Goal: Information Seeking & Learning: Learn about a topic

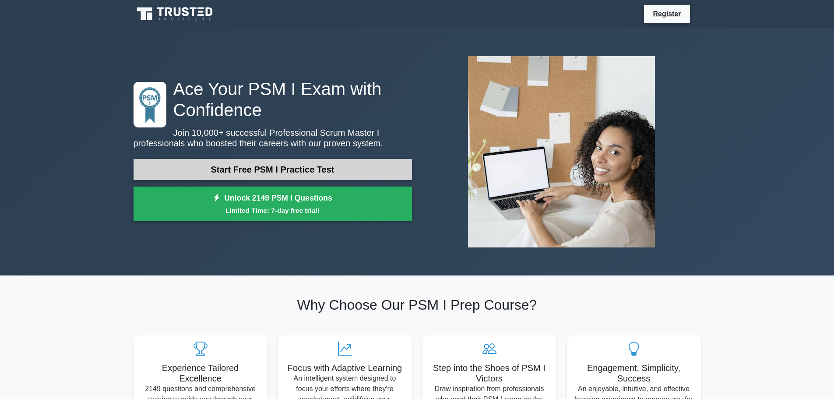
click at [313, 168] on link "Start Free PSM I Practice Test" at bounding box center [273, 169] width 278 height 21
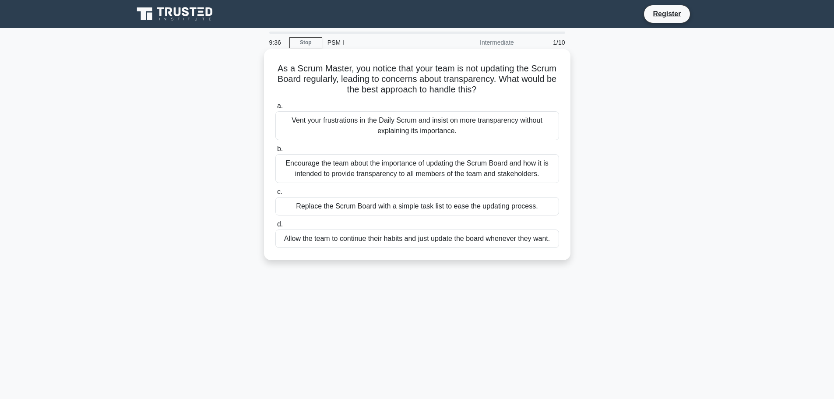
click at [387, 171] on div "Encourage the team about the importance of updating the Scrum Board and how it …" at bounding box center [417, 168] width 284 height 29
click at [275, 152] on input "b. Encourage the team about the importance of updating the Scrum Board and how …" at bounding box center [275, 149] width 0 height 6
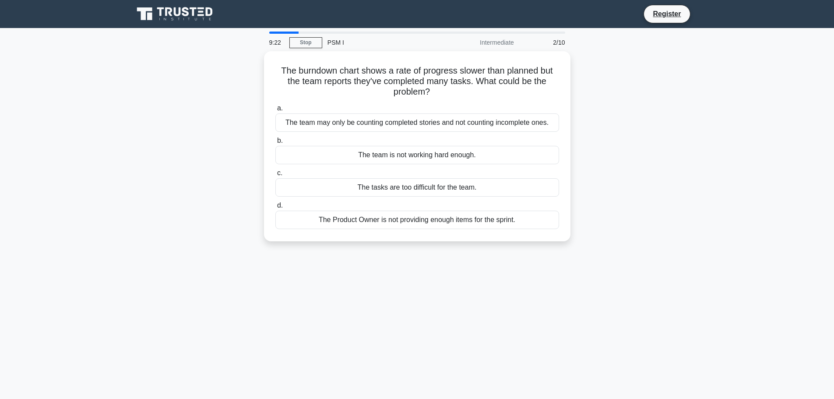
drag, startPoint x: 346, startPoint y: 118, endPoint x: 689, endPoint y: 109, distance: 342.5
drag, startPoint x: 689, startPoint y: 109, endPoint x: 632, endPoint y: 80, distance: 63.4
click at [637, 80] on div "The burndown chart shows a rate of progress slower than planned but the team re…" at bounding box center [417, 151] width 578 height 201
click at [434, 123] on div "The team may only be counting completed stories and not counting incomplete one…" at bounding box center [417, 120] width 284 height 18
click at [275, 109] on input "a. The team may only be counting completed stories and not counting incomplete …" at bounding box center [275, 106] width 0 height 6
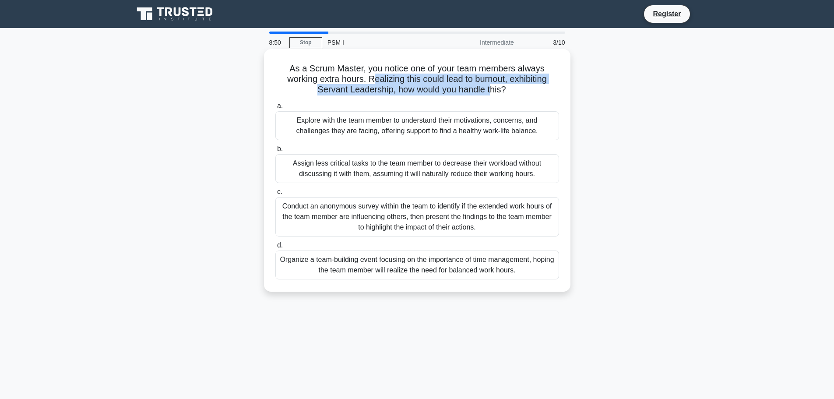
drag, startPoint x: 370, startPoint y: 80, endPoint x: 413, endPoint y: 98, distance: 46.9
click at [482, 92] on h5 "As a Scrum Master, you notice one of your team members always working extra hou…" at bounding box center [417, 79] width 285 height 32
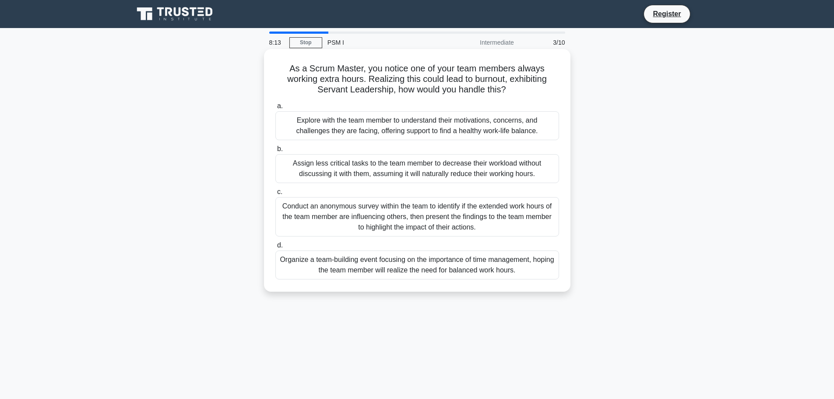
click at [469, 216] on div "Conduct an anonymous survey within the team to identify if the extended work ho…" at bounding box center [417, 216] width 284 height 39
click at [275, 195] on input "c. Conduct an anonymous survey within the team to identify if the extended work…" at bounding box center [275, 192] width 0 height 6
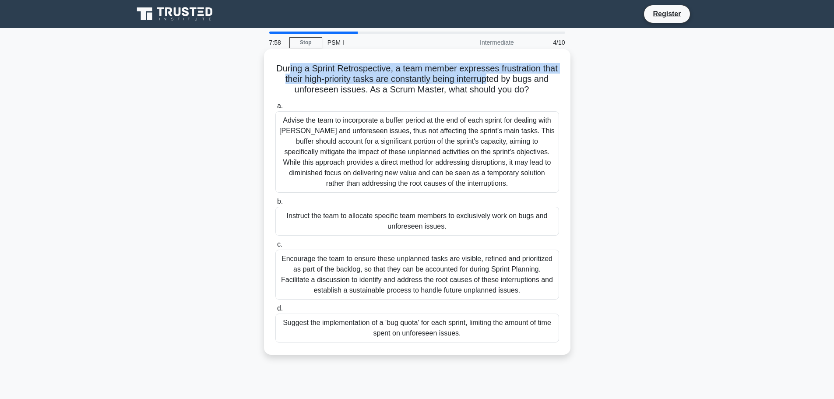
drag, startPoint x: 296, startPoint y: 73, endPoint x: 482, endPoint y: 80, distance: 185.8
click at [500, 78] on h5 "During a Sprint Retrospective, a team member expresses frustration that their h…" at bounding box center [417, 79] width 285 height 32
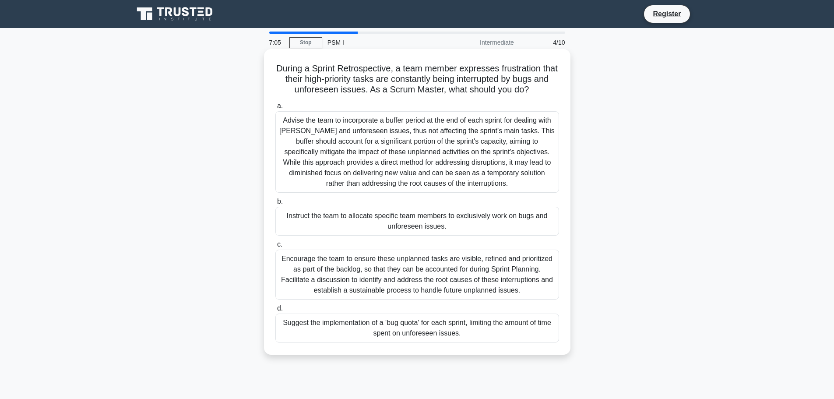
click at [388, 267] on div "Encourage the team to ensure these unplanned tasks are visible, refined and pri…" at bounding box center [417, 275] width 284 height 50
click at [275, 247] on input "c. Encourage the team to ensure these unplanned tasks are visible, refined and …" at bounding box center [275, 245] width 0 height 6
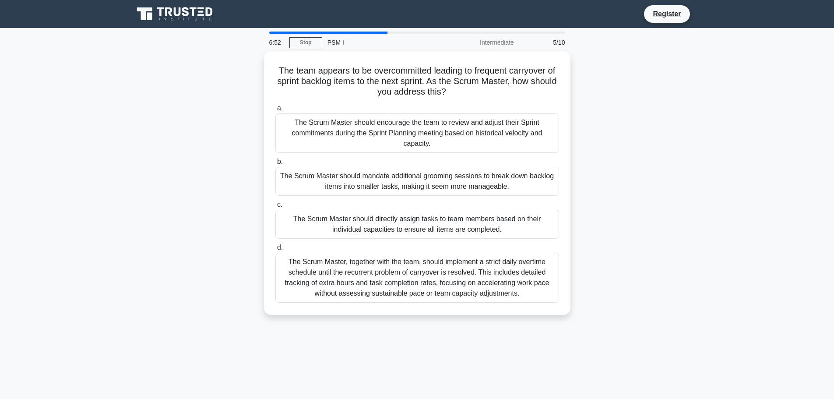
drag, startPoint x: 345, startPoint y: 135, endPoint x: 210, endPoint y: 140, distance: 135.0
drag, startPoint x: 210, startPoint y: 140, endPoint x: 155, endPoint y: 102, distance: 67.3
click at [148, 102] on div "The team appears to be overcommitted leading to frequent carryover of sprint ba…" at bounding box center [417, 188] width 578 height 274
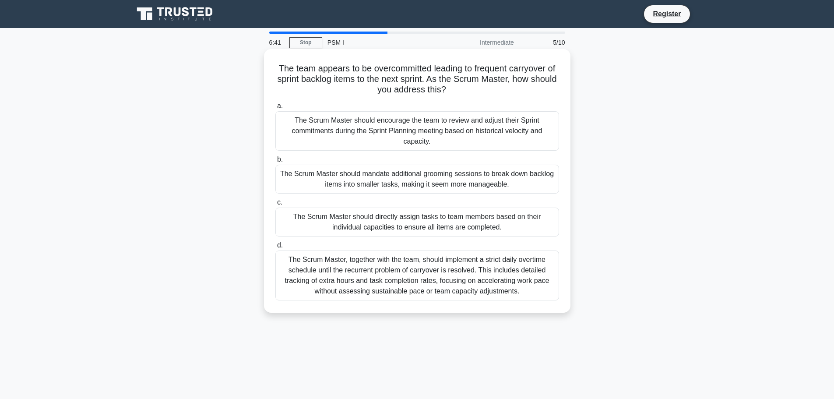
click at [470, 137] on div "The Scrum Master should encourage the team to review and adjust their Sprint co…" at bounding box center [417, 130] width 284 height 39
click at [275, 109] on input "a. The Scrum Master should encourage the team to review and adjust their Sprint…" at bounding box center [275, 106] width 0 height 6
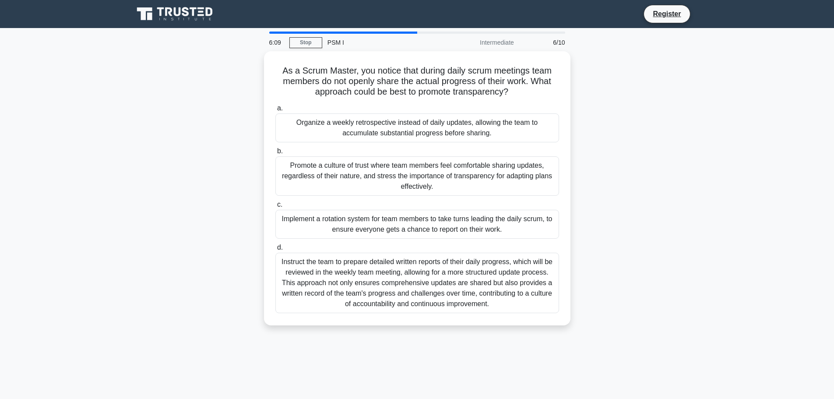
click at [704, 147] on div "As a Scrum Master, you notice that during daily scrum meetings team members do …" at bounding box center [417, 193] width 578 height 285
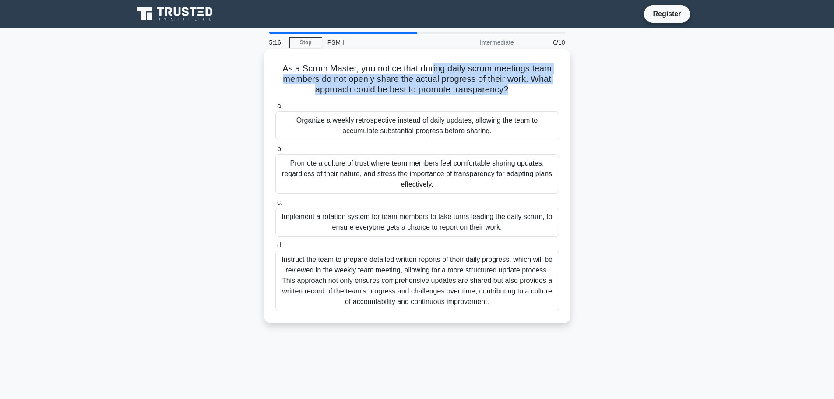
drag, startPoint x: 433, startPoint y: 70, endPoint x: 499, endPoint y: 87, distance: 67.6
click at [507, 87] on h5 "As a Scrum Master, you notice that during daily scrum meetings team members do …" at bounding box center [417, 79] width 285 height 32
click at [443, 87] on h5 "As a Scrum Master, you notice that during daily scrum meetings team members do …" at bounding box center [417, 79] width 285 height 32
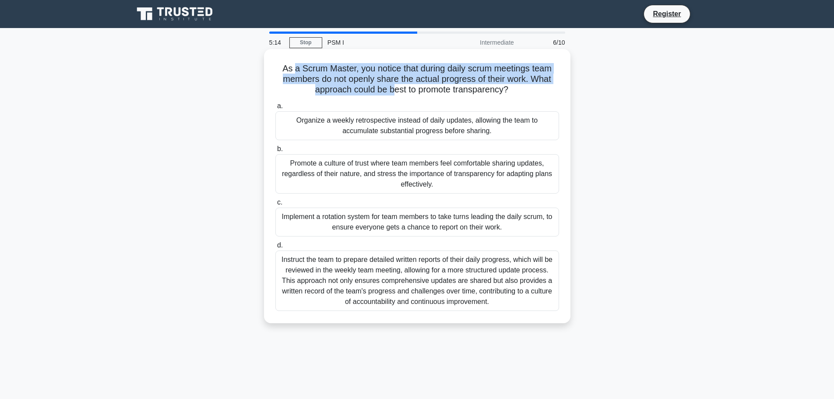
drag, startPoint x: 290, startPoint y: 66, endPoint x: 392, endPoint y: 88, distance: 103.8
click at [392, 88] on h5 "As a Scrum Master, you notice that during daily scrum meetings team members do …" at bounding box center [417, 79] width 285 height 32
click at [327, 90] on h5 "As a Scrum Master, you notice that during daily scrum meetings team members do …" at bounding box center [417, 79] width 285 height 32
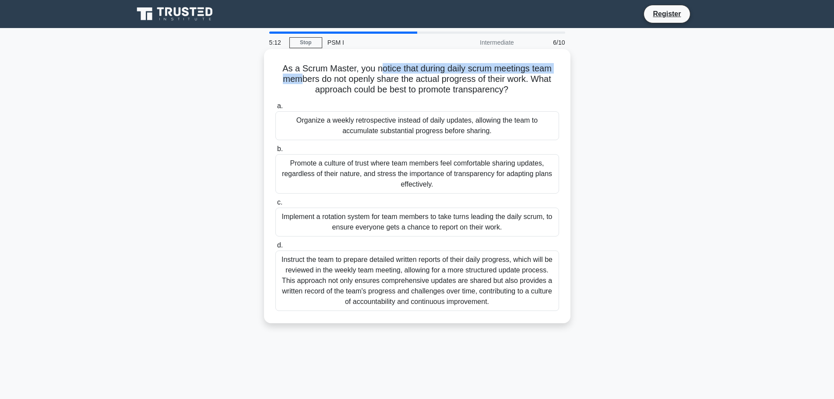
drag, startPoint x: 297, startPoint y: 80, endPoint x: 388, endPoint y: 71, distance: 91.5
click at [386, 72] on h5 "As a Scrum Master, you notice that during daily scrum meetings team members do …" at bounding box center [417, 79] width 285 height 32
drag, startPoint x: 335, startPoint y: 86, endPoint x: 428, endPoint y: 81, distance: 93.4
click at [427, 82] on h5 "As a Scrum Master, you notice that during daily scrum meetings team members do …" at bounding box center [417, 79] width 285 height 32
click at [439, 80] on h5 "As a Scrum Master, you notice that during daily scrum meetings team members do …" at bounding box center [417, 79] width 285 height 32
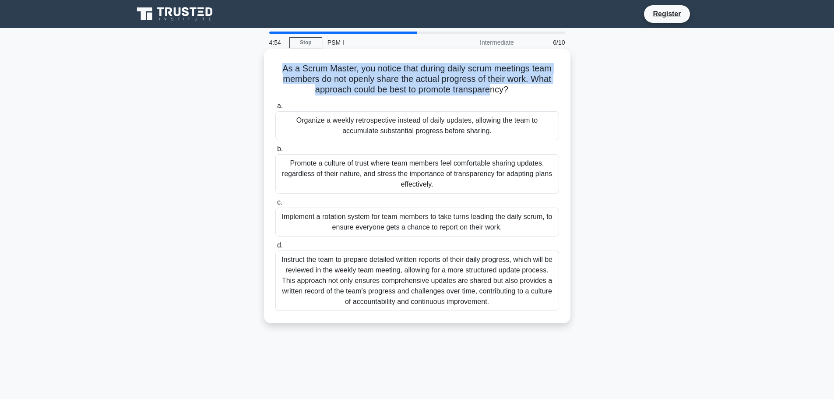
drag, startPoint x: 278, startPoint y: 67, endPoint x: 492, endPoint y: 92, distance: 215.1
click at [492, 92] on h5 "As a Scrum Master, you notice that during daily scrum meetings team members do …" at bounding box center [417, 79] width 285 height 32
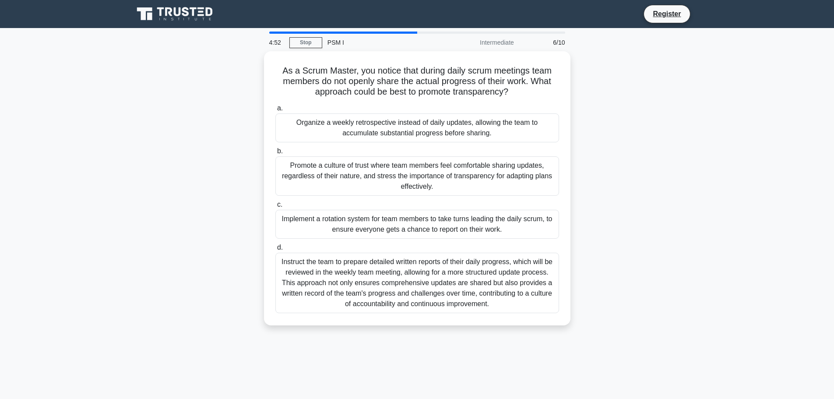
click at [170, 110] on div "As a Scrum Master, you notice that during daily scrum meetings team members do …" at bounding box center [417, 193] width 578 height 285
click at [212, 108] on div "As a Scrum Master, you notice that during daily scrum meetings team members do …" at bounding box center [417, 193] width 578 height 285
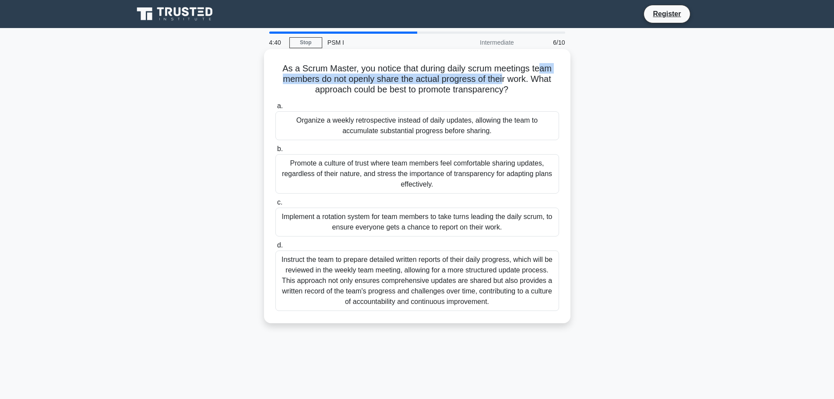
drag, startPoint x: 508, startPoint y: 62, endPoint x: 505, endPoint y: 79, distance: 17.3
click at [505, 79] on h5 "As a Scrum Master, you notice that during daily scrum meetings team members do …" at bounding box center [417, 79] width 285 height 32
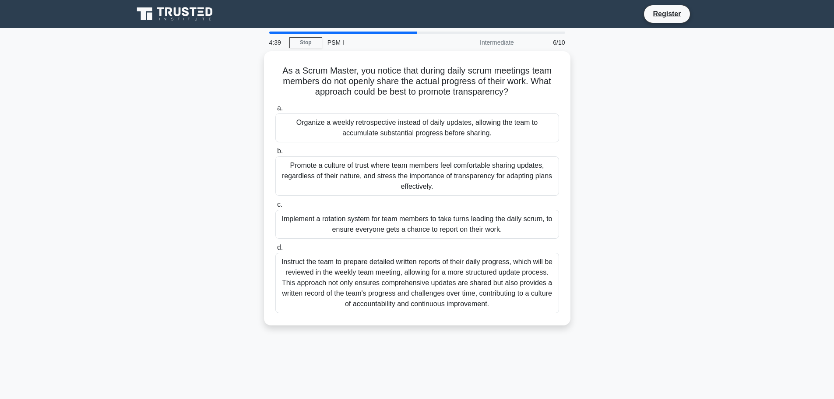
click at [156, 141] on div "As a Scrum Master, you notice that during daily scrum meetings team members do …" at bounding box center [417, 193] width 578 height 285
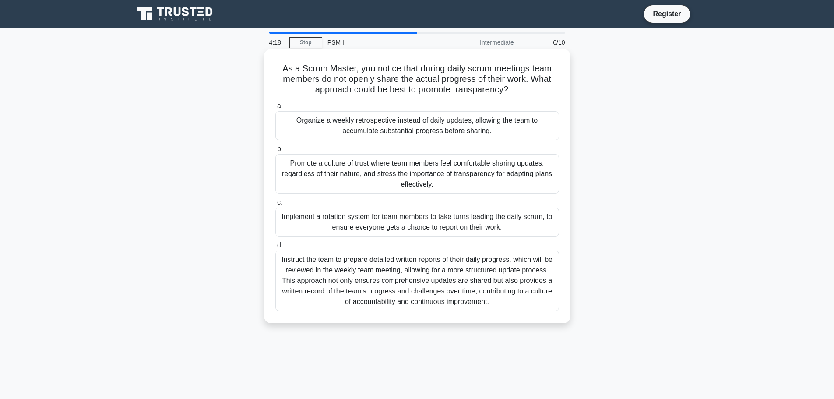
click at [437, 175] on div "Promote a culture of trust where team members feel comfortable sharing updates,…" at bounding box center [417, 173] width 284 height 39
click at [275, 152] on input "b. Promote a culture of trust where team members feel comfortable sharing updat…" at bounding box center [275, 149] width 0 height 6
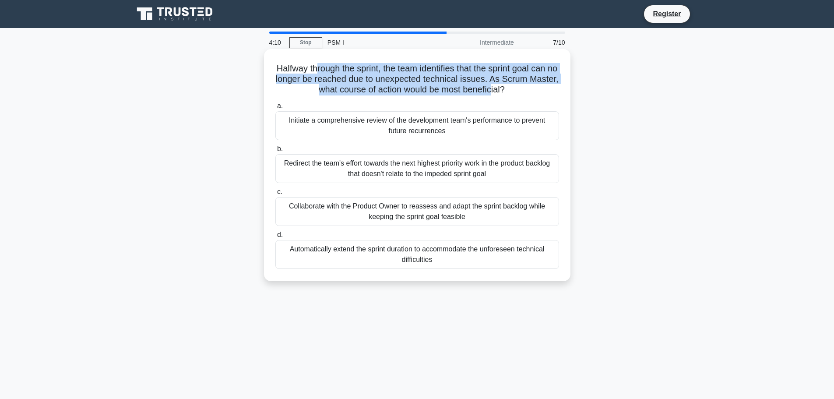
drag, startPoint x: 328, startPoint y: 73, endPoint x: 508, endPoint y: 86, distance: 180.4
click at [508, 86] on h5 "Halfway through the sprint, the team identifies that the sprint goal can no lon…" at bounding box center [417, 79] width 285 height 32
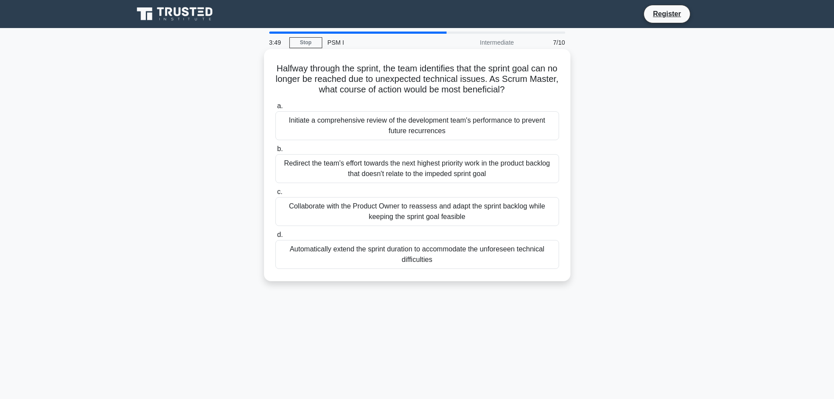
click at [478, 166] on div "Redirect the team's effort towards the next highest priority work in the produc…" at bounding box center [417, 168] width 284 height 29
click at [275, 152] on input "b. Redirect the team's effort towards the next highest priority work in the pro…" at bounding box center [275, 149] width 0 height 6
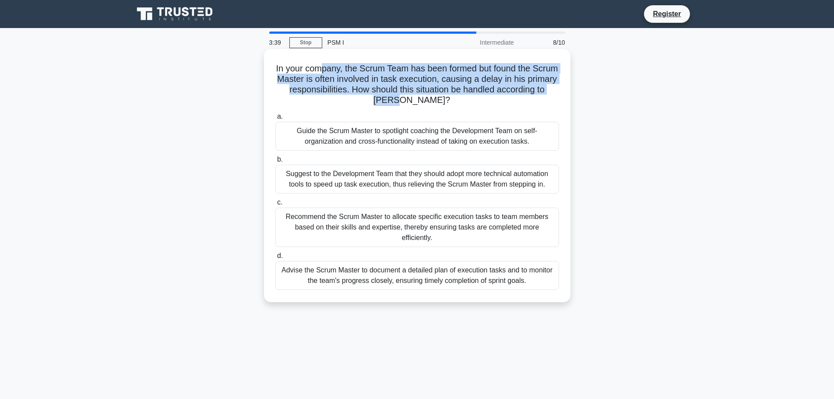
drag, startPoint x: 337, startPoint y: 67, endPoint x: 447, endPoint y: 105, distance: 116.2
click at [447, 105] on h5 "In your company, the Scrum Team has been formed but found the Scrum Master is o…" at bounding box center [417, 84] width 285 height 43
click at [397, 86] on h5 "In your company, the Scrum Team has been formed but found the Scrum Master is o…" at bounding box center [417, 84] width 285 height 43
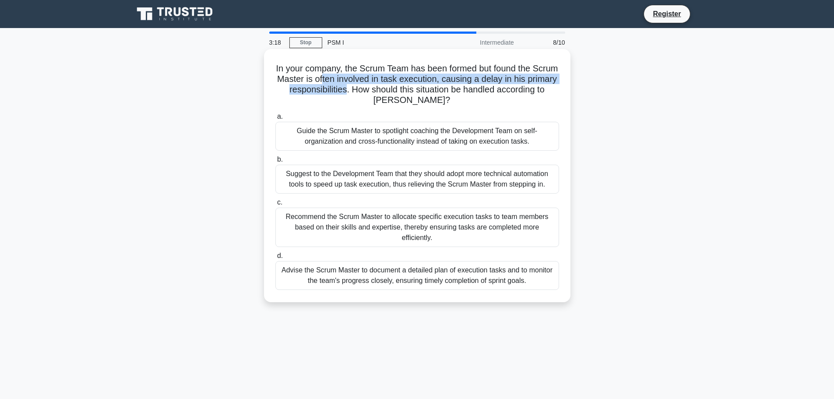
drag, startPoint x: 352, startPoint y: 75, endPoint x: 386, endPoint y: 92, distance: 38.4
click at [386, 92] on h5 "In your company, the Scrum Team has been formed but found the Scrum Master is o…" at bounding box center [417, 84] width 285 height 43
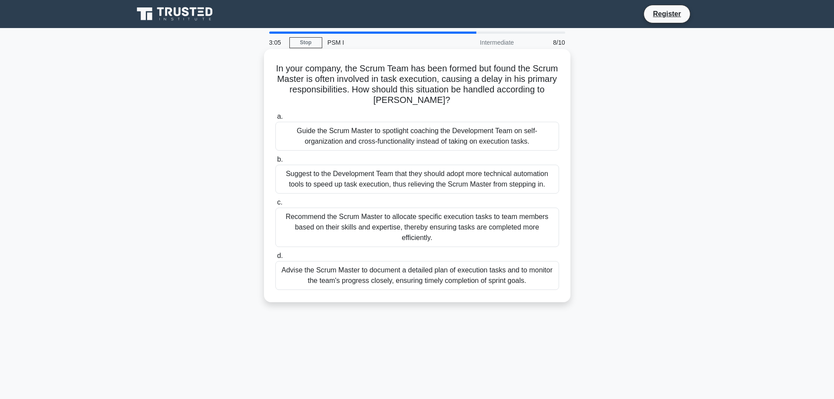
click at [451, 136] on div "Guide the Scrum Master to spotlight coaching the Development Team on self-organ…" at bounding box center [417, 136] width 284 height 29
click at [275, 120] on input "a. Guide the Scrum Master to spotlight coaching the Development Team on self-or…" at bounding box center [275, 117] width 0 height 6
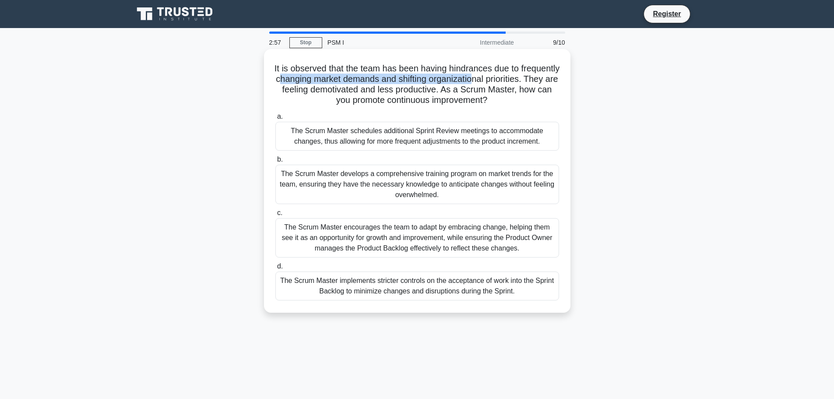
drag, startPoint x: 533, startPoint y: 79, endPoint x: 334, endPoint y: 83, distance: 199.7
click at [334, 83] on h5 "It is observed that the team has been having hindrances due to frequently chang…" at bounding box center [417, 84] width 285 height 43
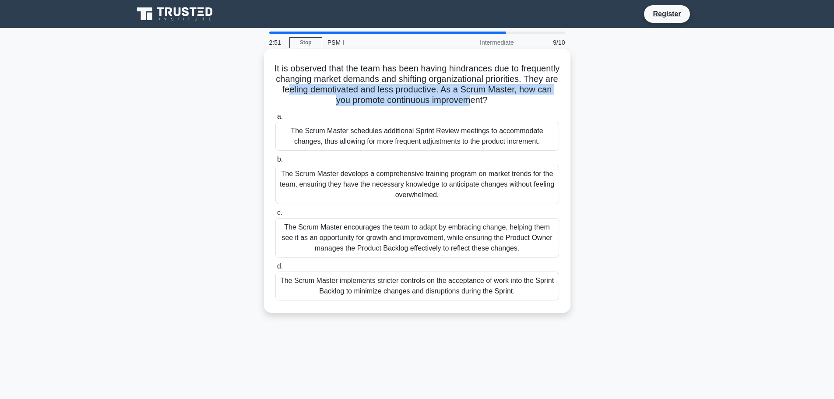
drag, startPoint x: 357, startPoint y: 89, endPoint x: 507, endPoint y: 102, distance: 149.8
click at [507, 102] on h5 "It is observed that the team has been having hindrances due to frequently chang…" at bounding box center [417, 84] width 285 height 43
click at [385, 87] on h5 "It is observed that the team has been having hindrances due to frequently chang…" at bounding box center [417, 84] width 285 height 43
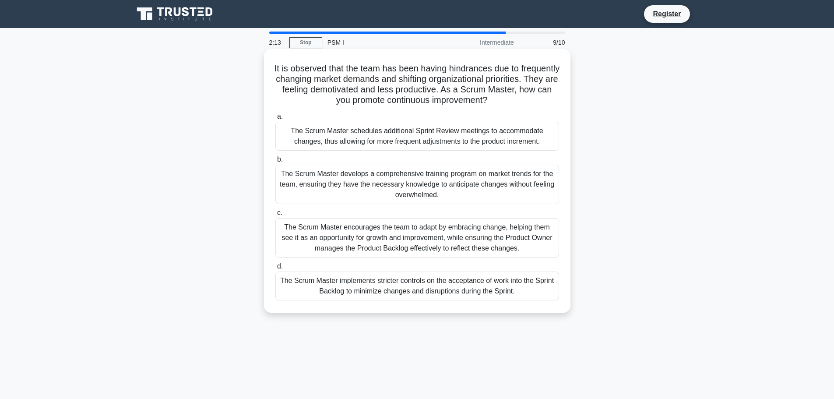
drag, startPoint x: 329, startPoint y: 88, endPoint x: 532, endPoint y: 104, distance: 203.7
click at [532, 104] on h5 "It is observed that the team has been having hindrances due to frequently chang…" at bounding box center [417, 84] width 285 height 43
click at [425, 232] on div "The Scrum Master encourages the team to adapt by embracing change, helping them…" at bounding box center [417, 237] width 284 height 39
click at [275, 216] on input "c. The Scrum Master encourages the team to adapt by embracing change, helping t…" at bounding box center [275, 213] width 0 height 6
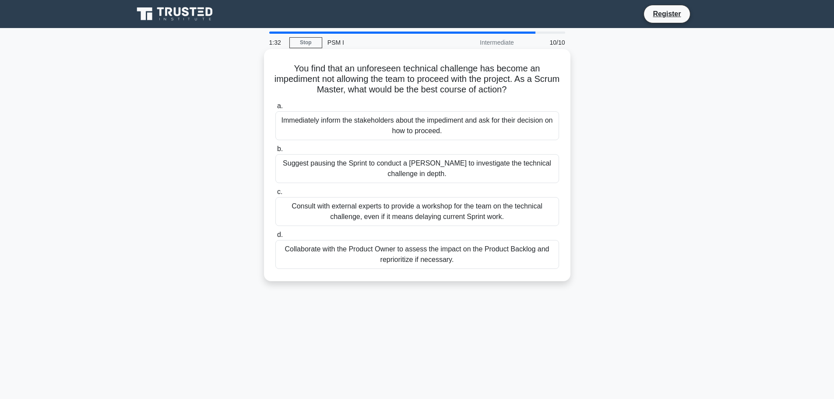
click at [367, 258] on div "Collaborate with the Product Owner to assess the impact on the Product Backlog …" at bounding box center [417, 254] width 284 height 29
click at [275, 238] on input "d. Collaborate with the Product Owner to assess the impact on the Product Backl…" at bounding box center [275, 235] width 0 height 6
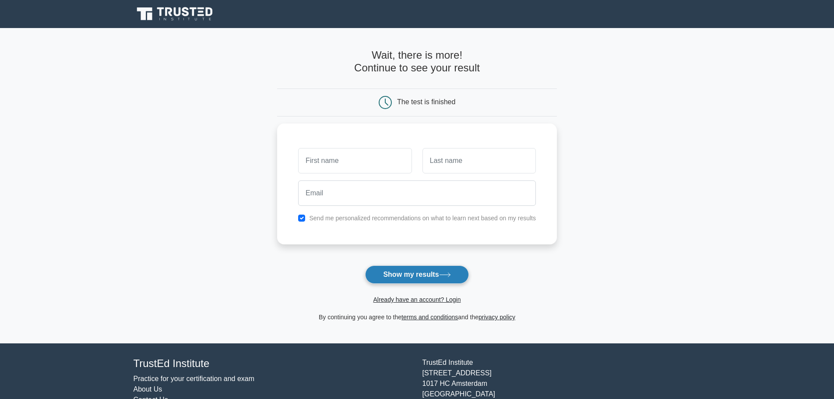
click at [409, 273] on button "Show my results" at bounding box center [416, 274] width 103 height 18
click at [335, 155] on input "text" at bounding box center [354, 158] width 113 height 25
drag, startPoint x: 275, startPoint y: 100, endPoint x: 288, endPoint y: 99, distance: 13.2
click at [276, 101] on main "Wait, there is more! Continue to see your result The test is finished and the" at bounding box center [417, 185] width 834 height 315
